Goal: Task Accomplishment & Management: Manage account settings

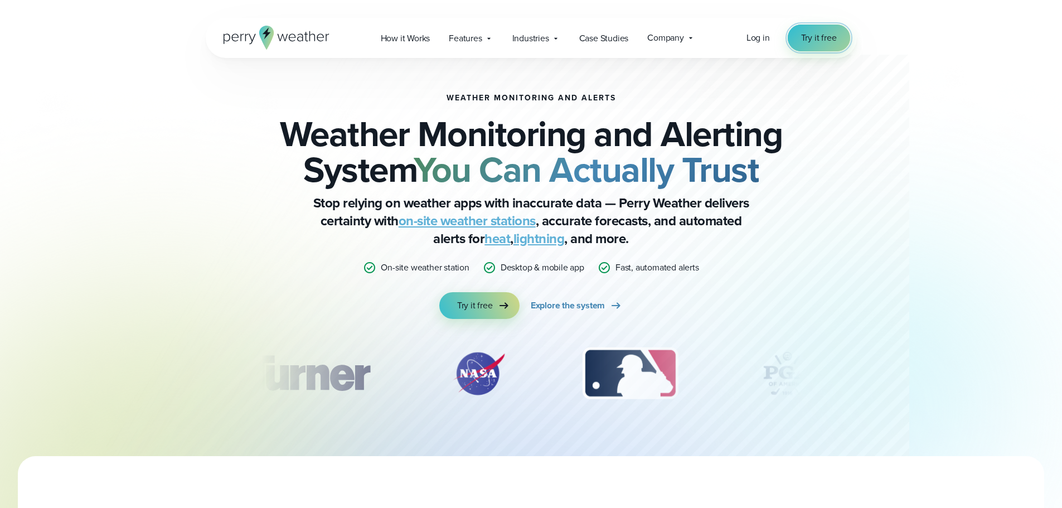
click at [824, 32] on span "Try it free" at bounding box center [819, 37] width 36 height 13
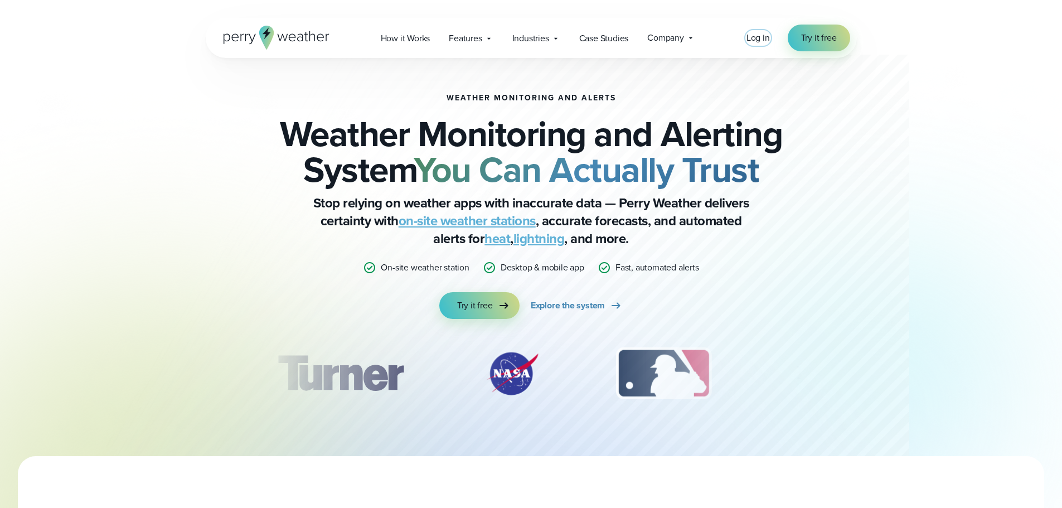
click at [763, 39] on span "Log in" at bounding box center [758, 37] width 23 height 13
